Goal: Find specific page/section: Find specific page/section

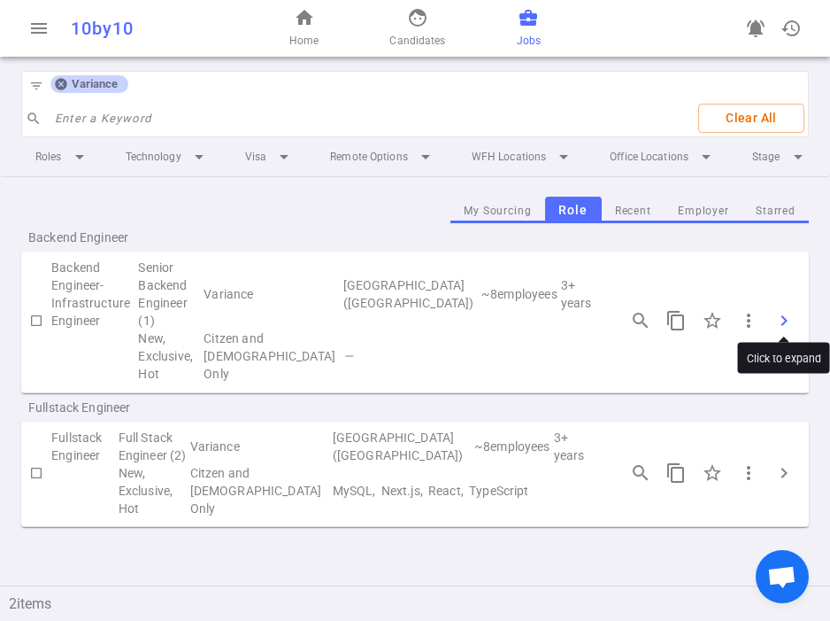
click at [778, 311] on span "chevron_right" at bounding box center [784, 320] width 21 height 21
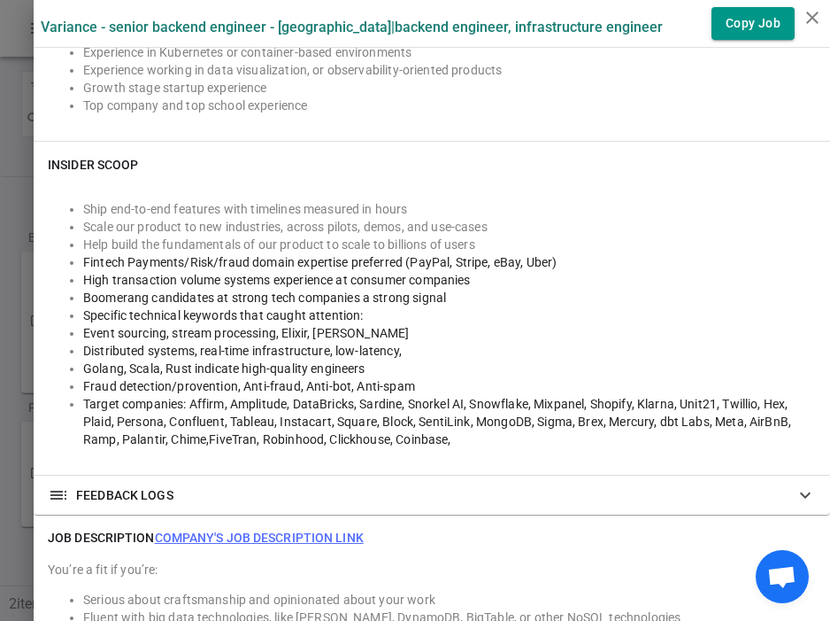
scroll to position [983, 0]
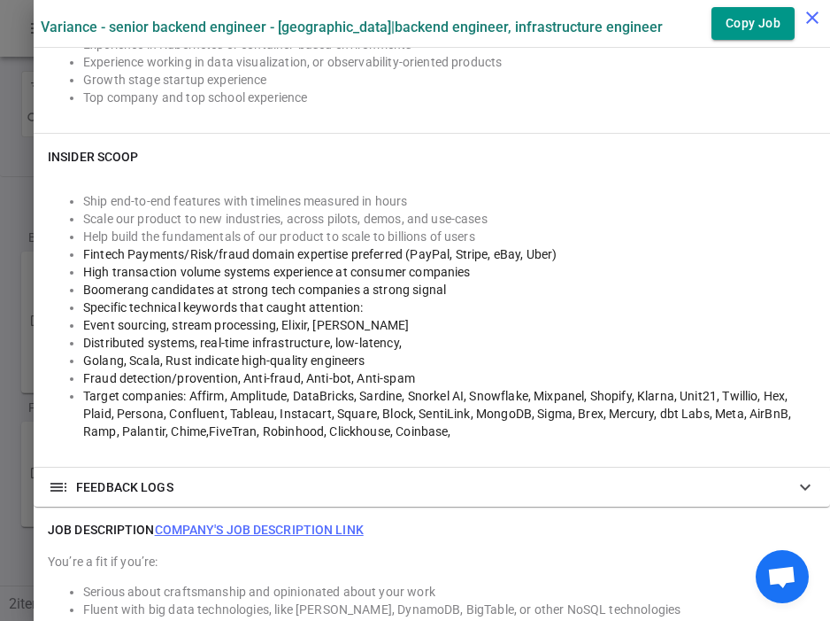
click at [817, 19] on icon "close" at bounding box center [812, 17] width 21 height 21
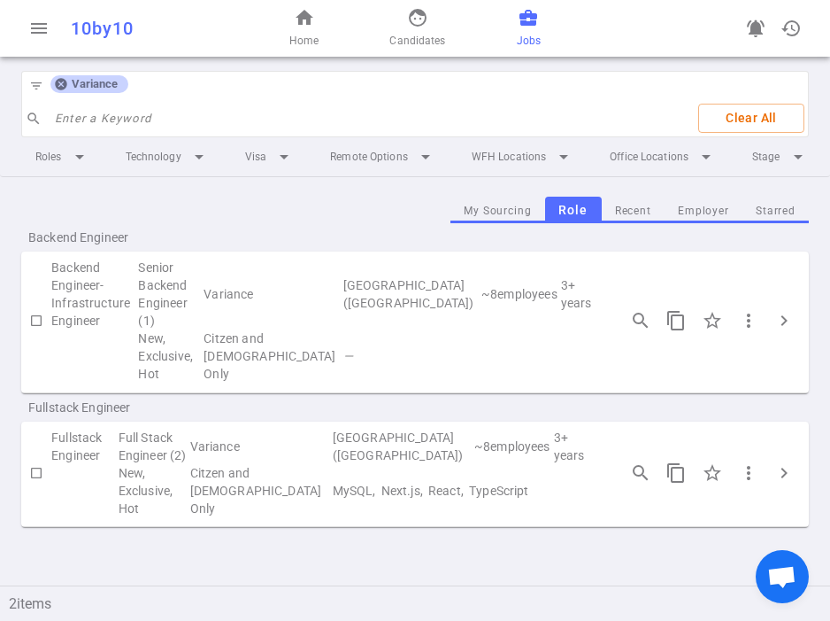
click at [60, 77] on icon at bounding box center [61, 84] width 14 height 14
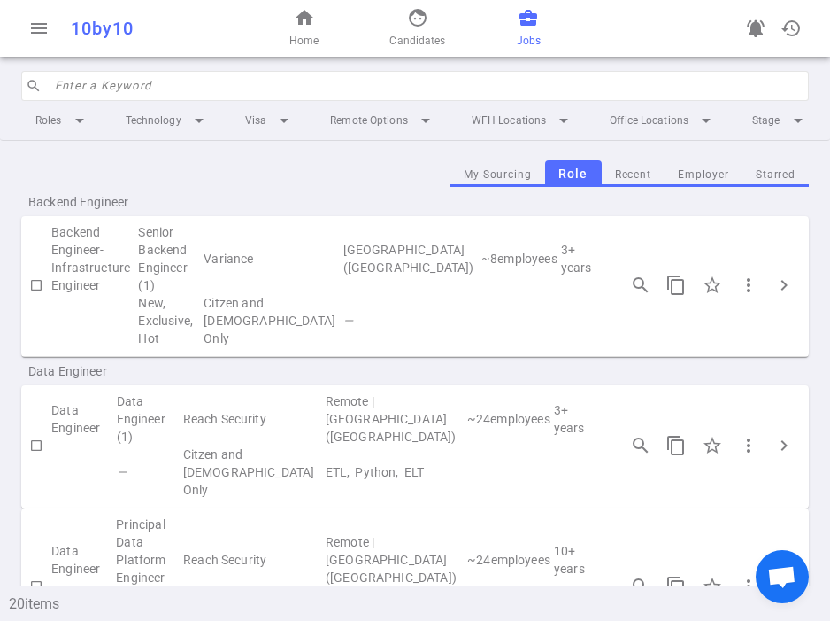
click at [84, 86] on input "search" at bounding box center [427, 86] width 744 height 28
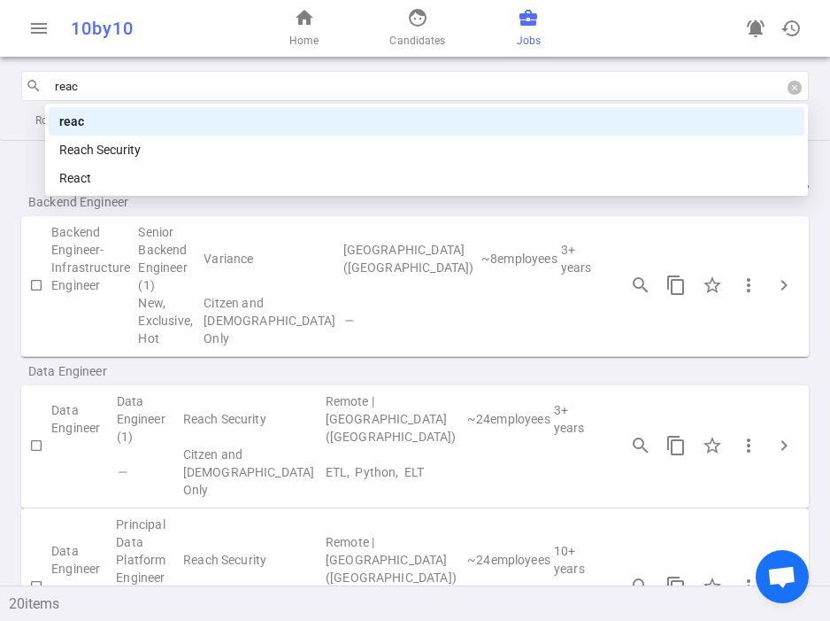
type input "reach"
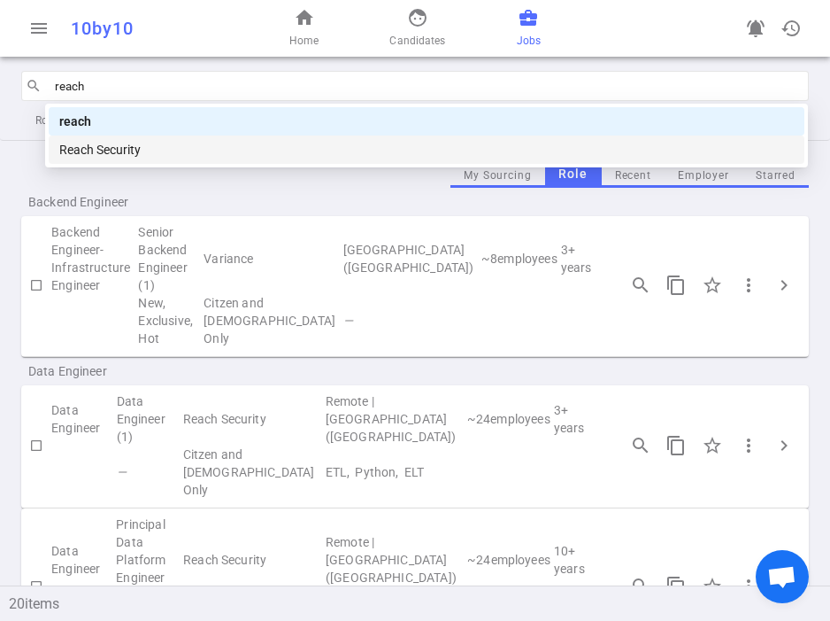
click at [104, 154] on div "Reach Security" at bounding box center [426, 149] width 735 height 19
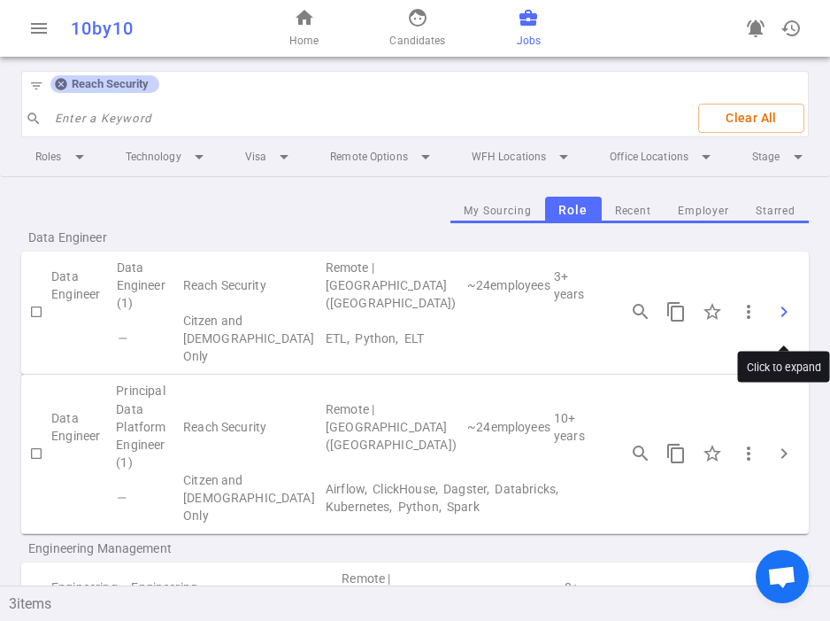
click at [782, 322] on span "chevron_right" at bounding box center [784, 311] width 21 height 21
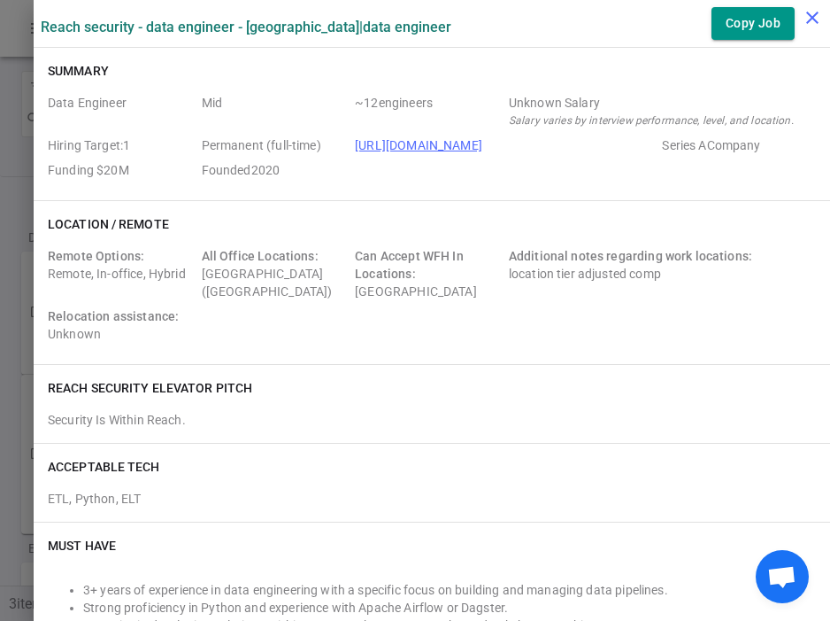
click at [818, 14] on icon "close" at bounding box center [812, 17] width 21 height 21
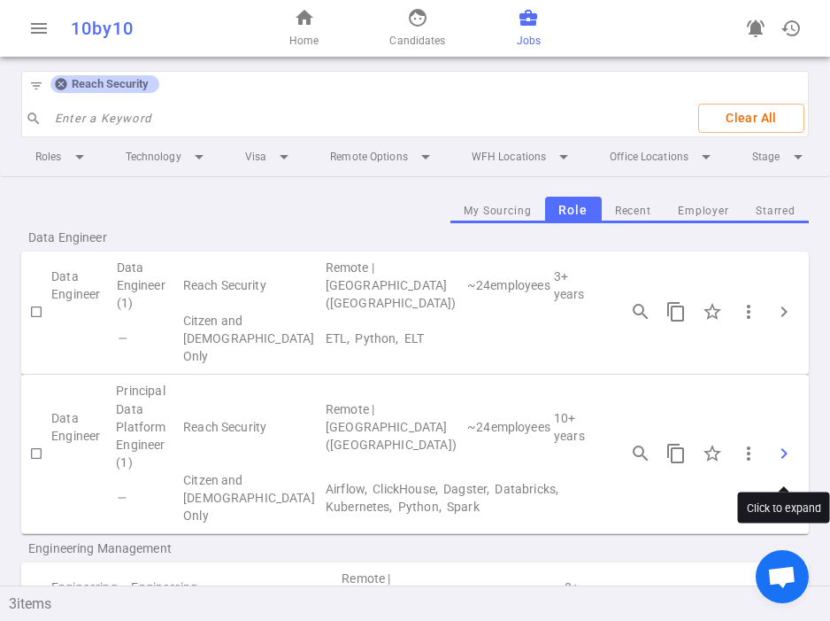
click at [780, 458] on span "chevron_right" at bounding box center [784, 453] width 21 height 21
